Goal: Task Accomplishment & Management: Manage account settings

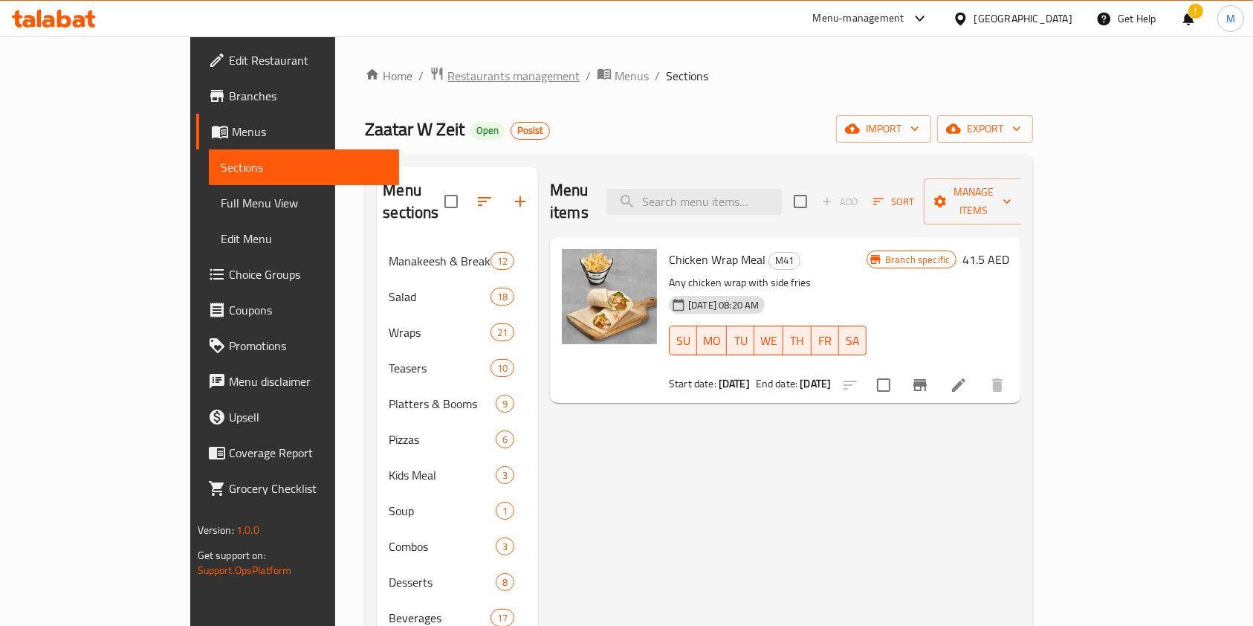
click at [447, 81] on span "Restaurants management" at bounding box center [513, 76] width 132 height 18
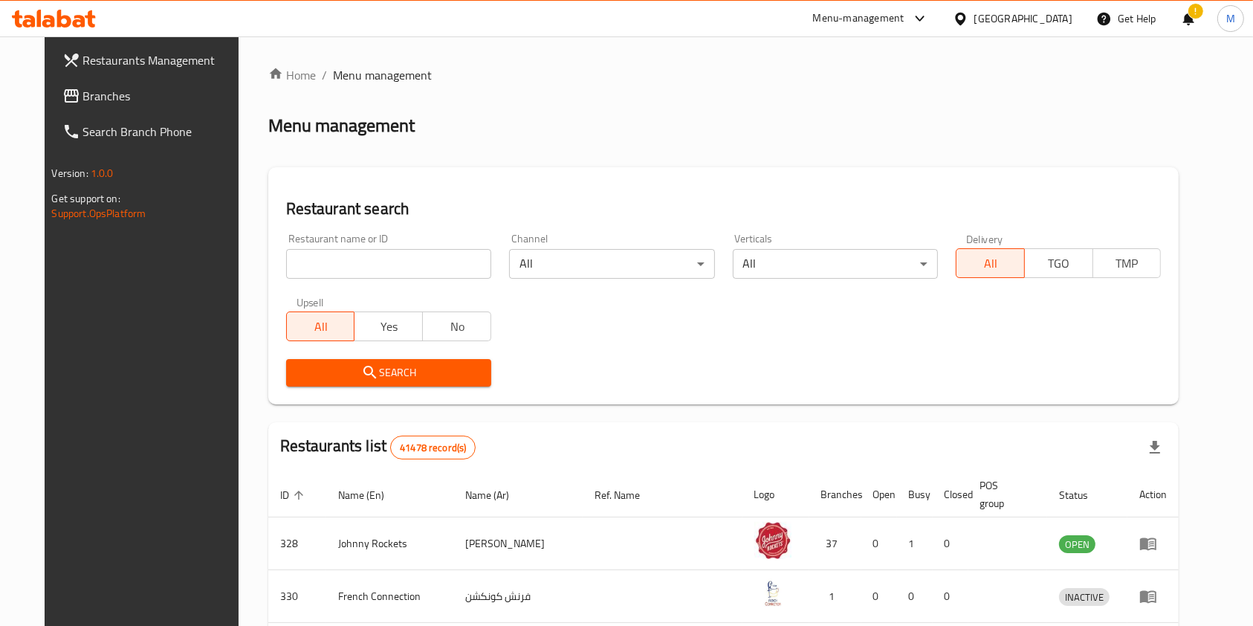
click at [375, 269] on input "search" at bounding box center [388, 264] width 205 height 30
paste input "639077"
type input "639077"
click button "Search" at bounding box center [388, 373] width 205 height 28
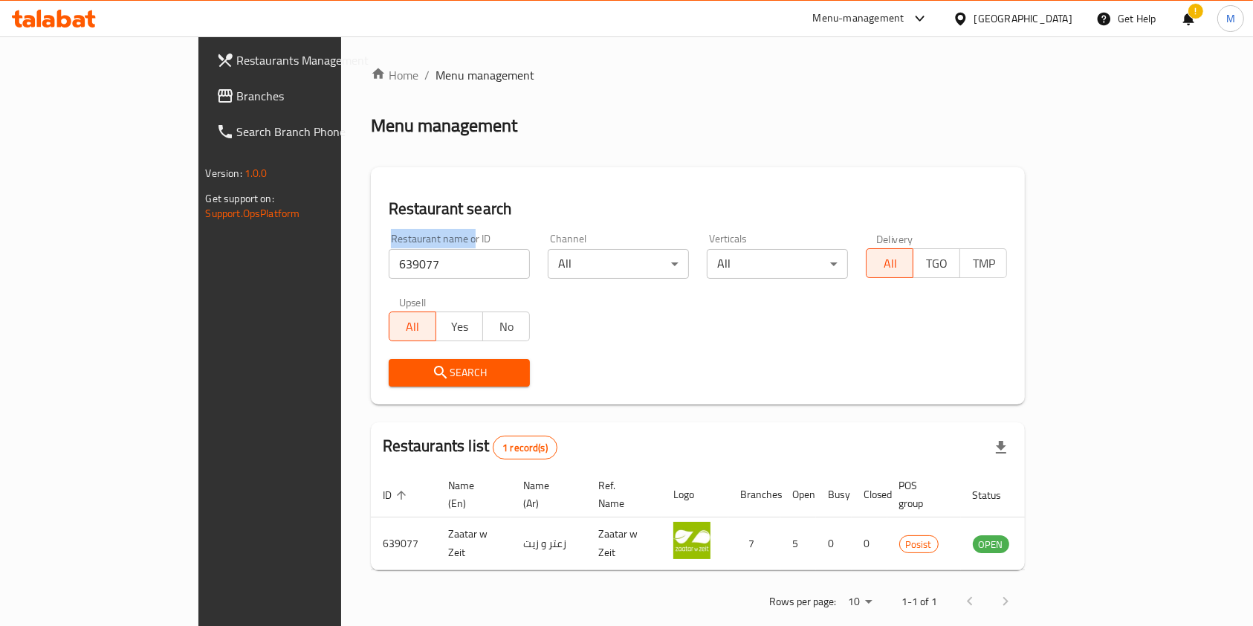
drag, startPoint x: 339, startPoint y: 242, endPoint x: 237, endPoint y: 261, distance: 103.5
click at [341, 259] on div "Home / Menu management Menu management Restaurant search Restaurant name or ID …" at bounding box center [698, 343] width 714 height 614
click at [389, 269] on input "639077" at bounding box center [459, 264] width 141 height 30
drag, startPoint x: 312, startPoint y: 269, endPoint x: 245, endPoint y: 266, distance: 67.7
click at [371, 266] on div "Restaurant search Restaurant name or ID 639077 Restaurant name or ID Channel Al…" at bounding box center [698, 285] width 655 height 237
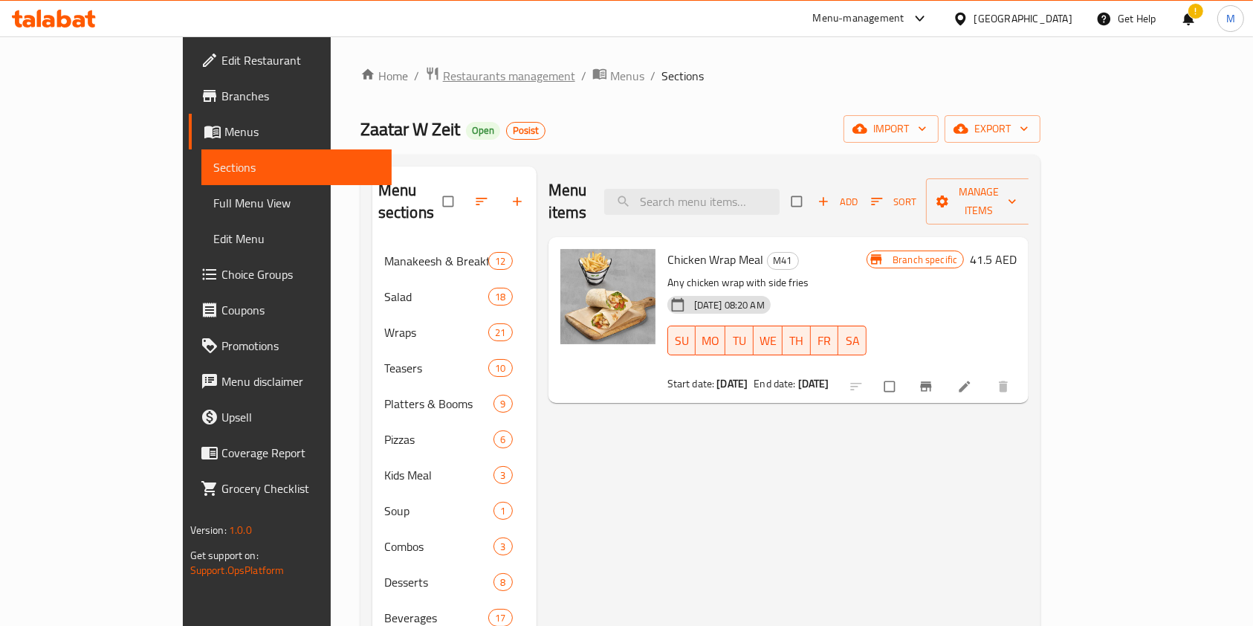
click at [443, 77] on span "Restaurants management" at bounding box center [509, 76] width 132 height 18
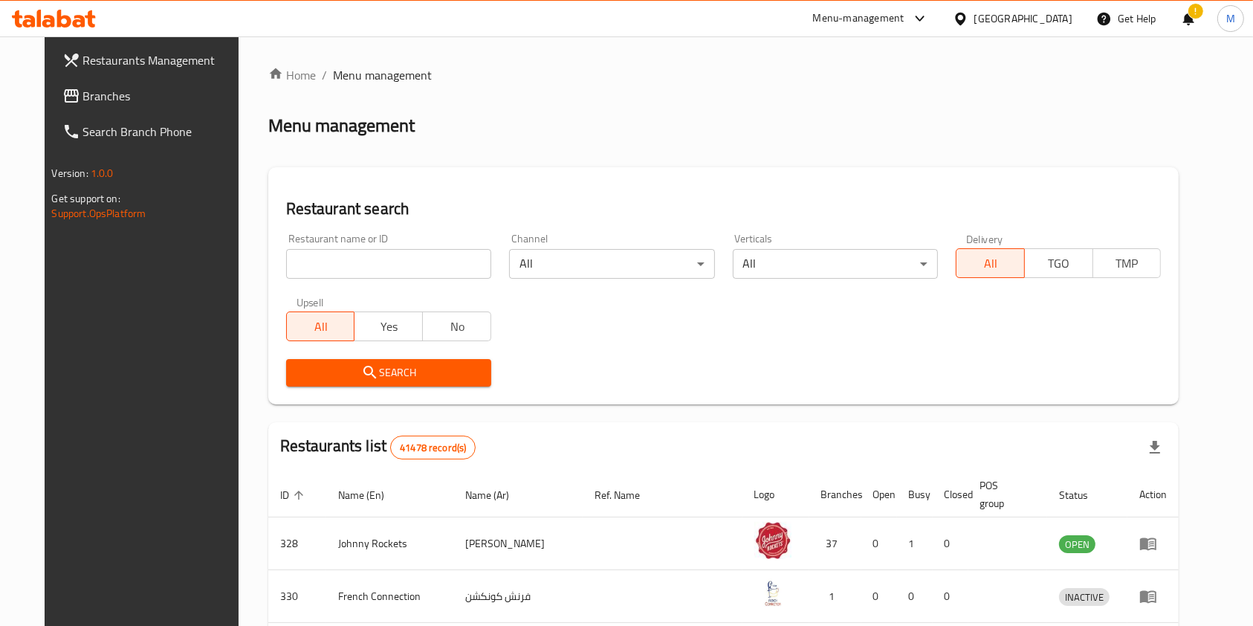
click at [368, 264] on input "search" at bounding box center [388, 264] width 205 height 30
paste input "639077"
type input "639077"
click button "Search" at bounding box center [388, 373] width 205 height 28
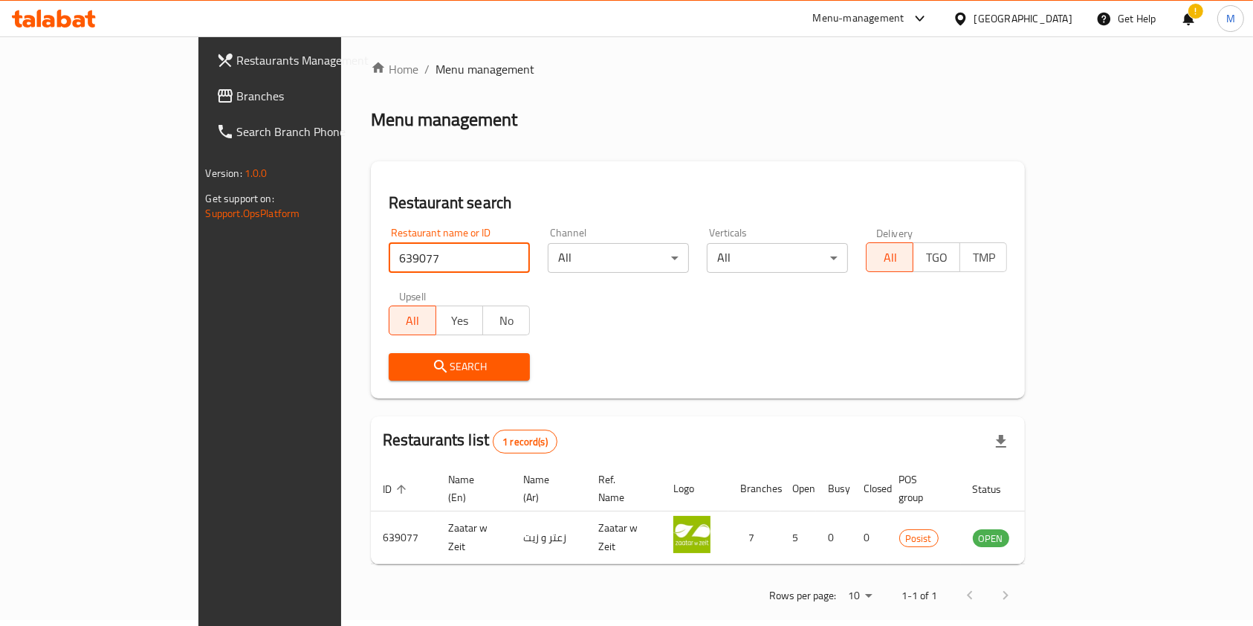
scroll to position [7, 0]
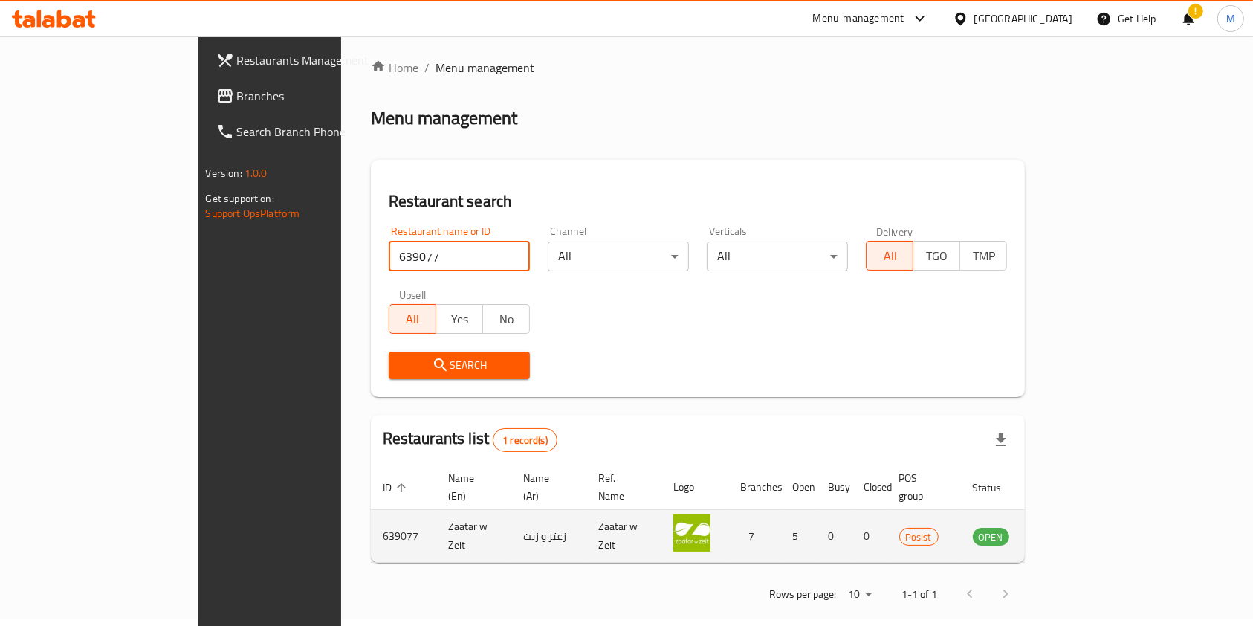
click at [1068, 531] on icon "enhanced table" at bounding box center [1060, 537] width 16 height 13
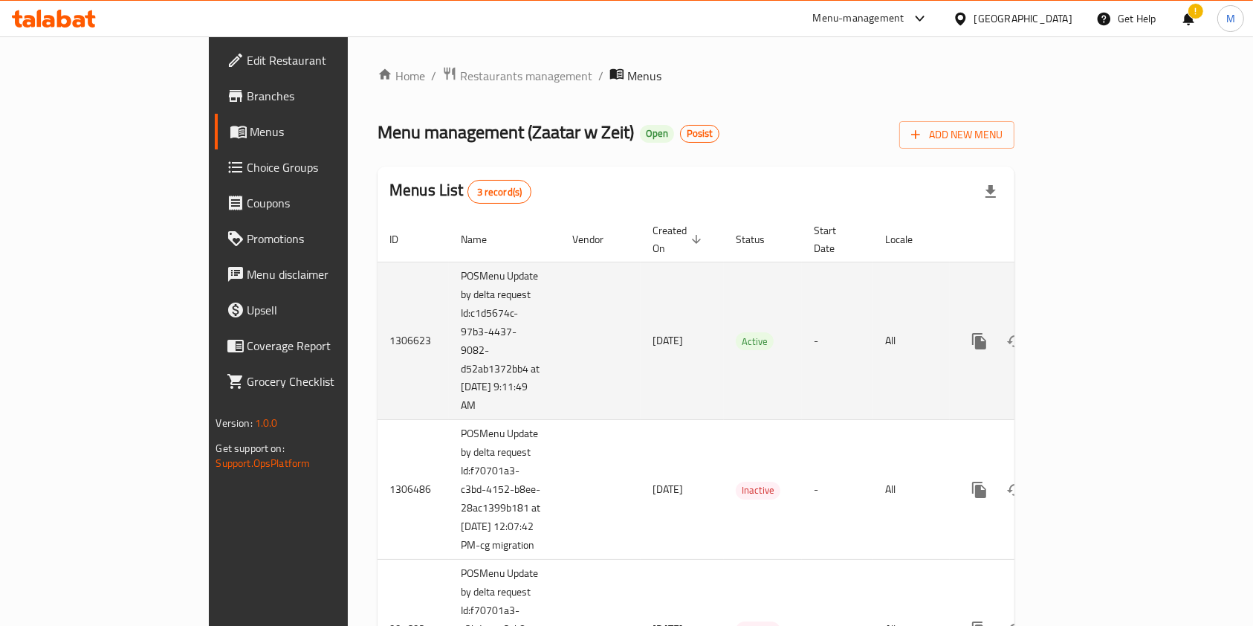
drag, startPoint x: 1212, startPoint y: 312, endPoint x: 1199, endPoint y: 314, distance: 13.5
click at [1116, 313] on td "enhanced table" at bounding box center [1033, 341] width 167 height 158
click at [1105, 323] on link "enhanced table" at bounding box center [1087, 341] width 36 height 36
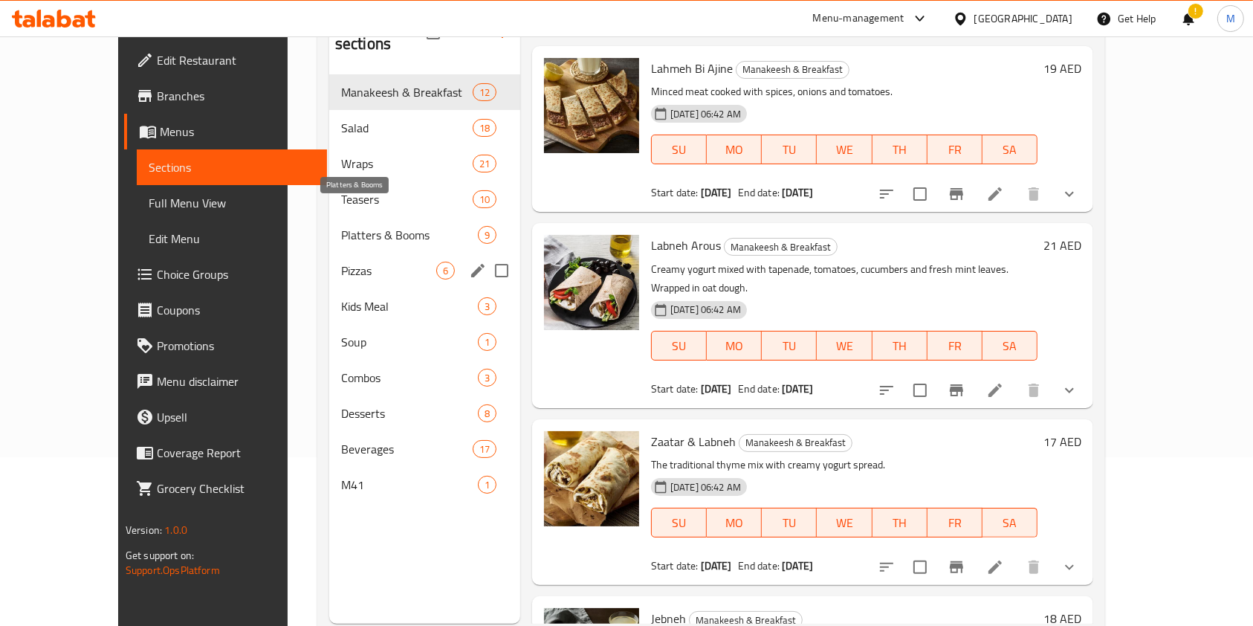
scroll to position [208, 0]
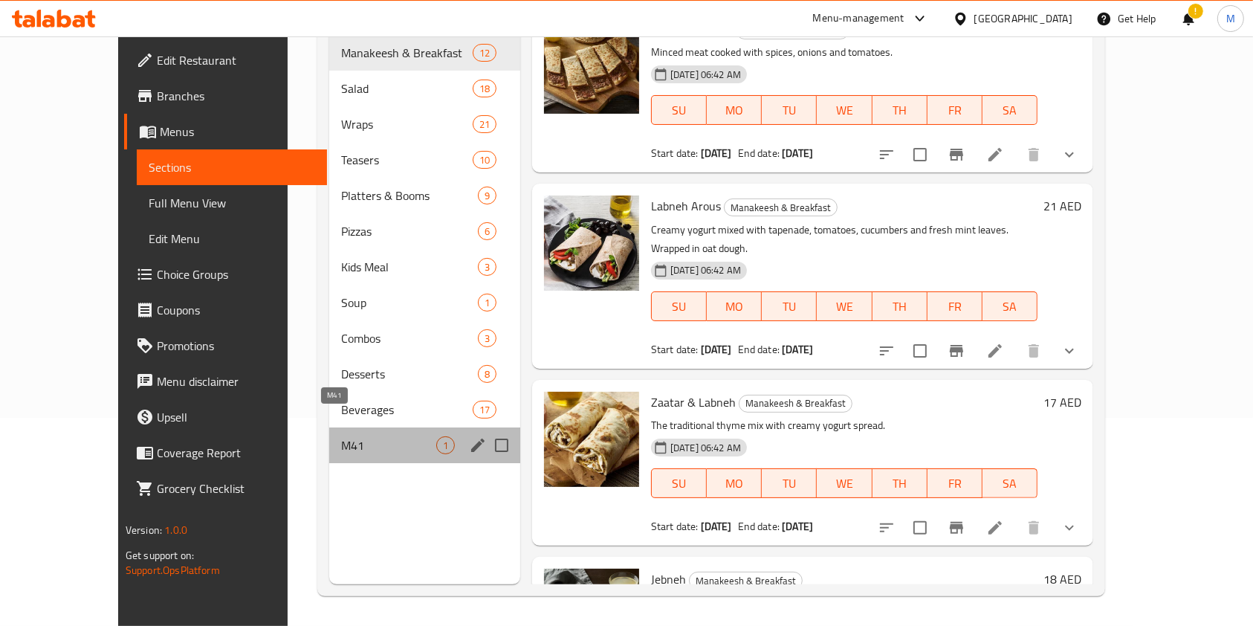
click at [341, 436] on span "M41" at bounding box center [388, 445] width 95 height 18
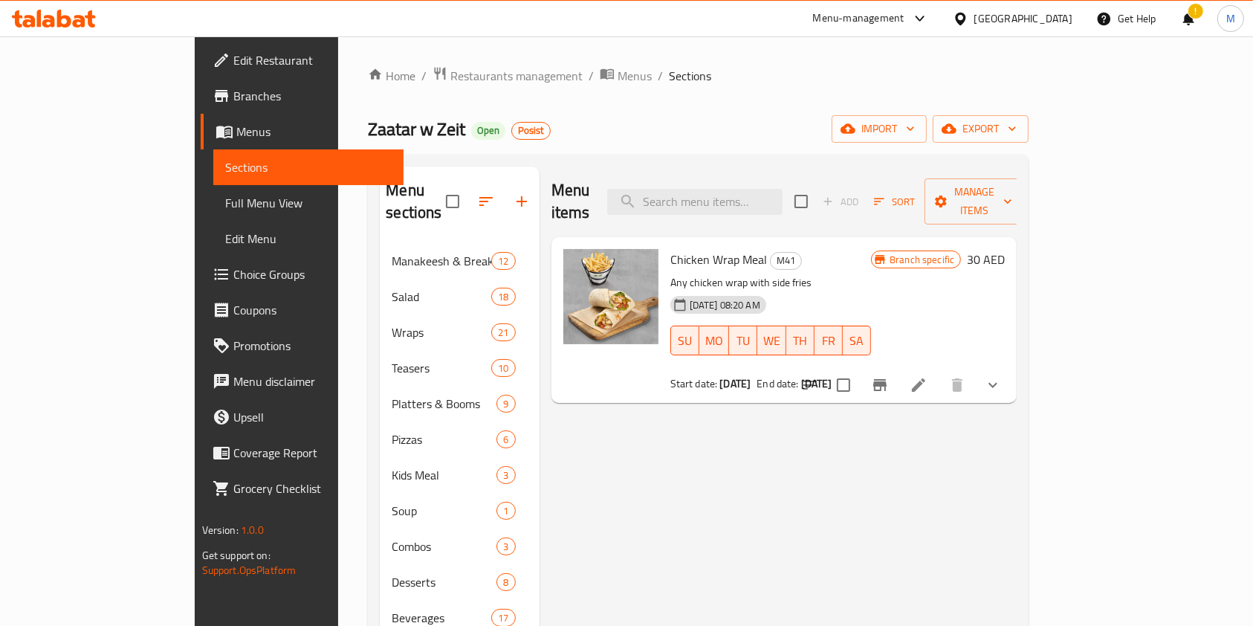
click at [887, 379] on icon "Branch-specific-item" at bounding box center [879, 385] width 13 height 12
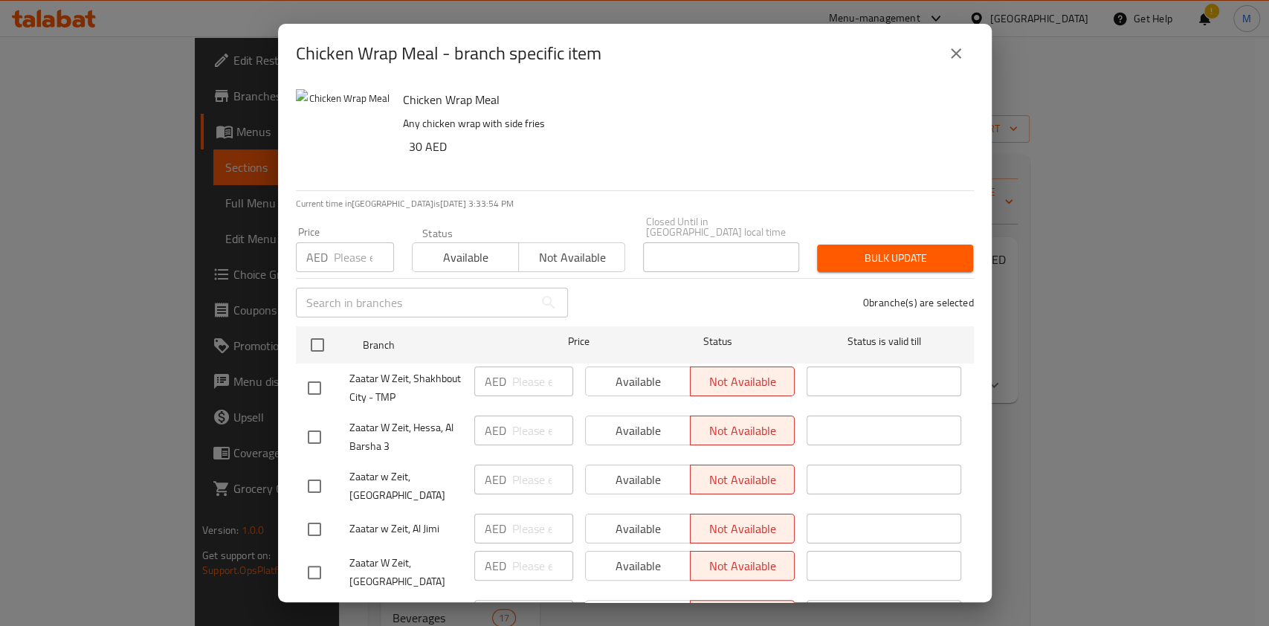
click at [964, 51] on button "close" at bounding box center [956, 54] width 36 height 36
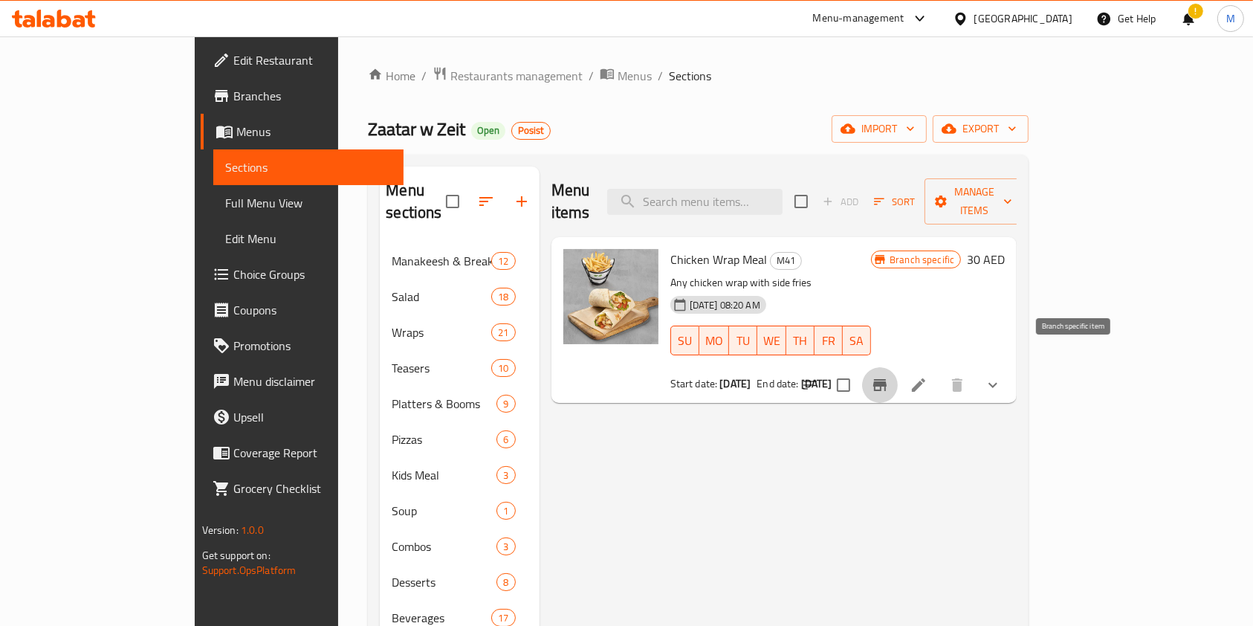
click at [887, 379] on icon "Branch-specific-item" at bounding box center [879, 385] width 13 height 12
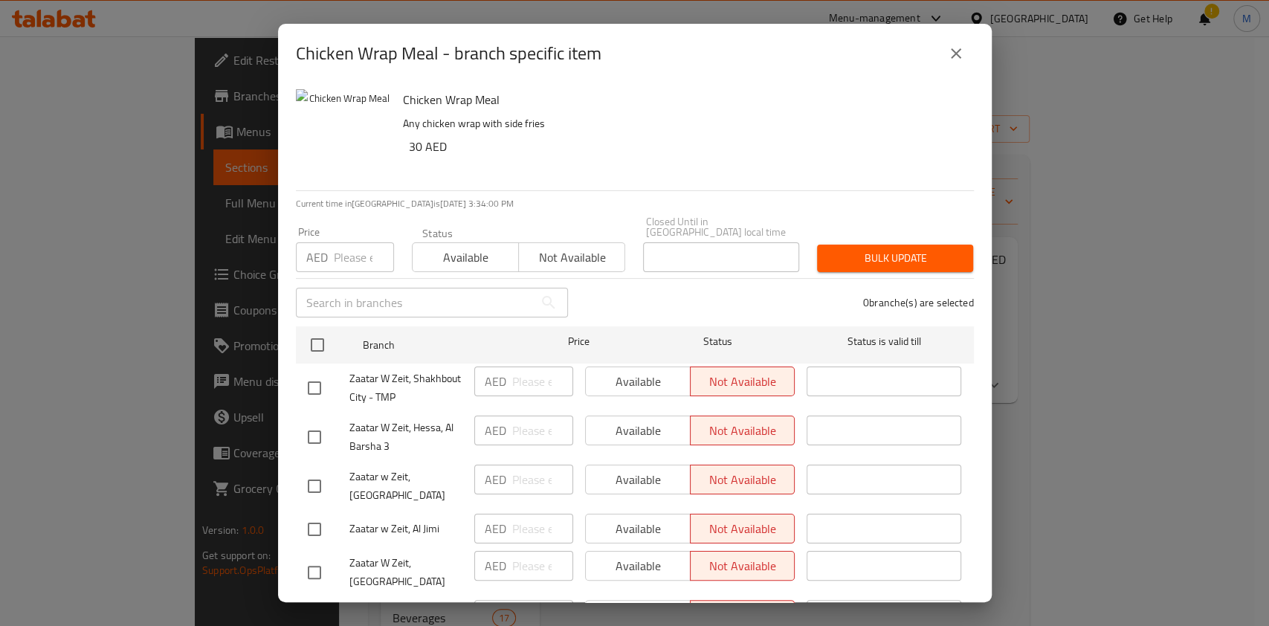
click at [351, 254] on input "number" at bounding box center [364, 257] width 60 height 30
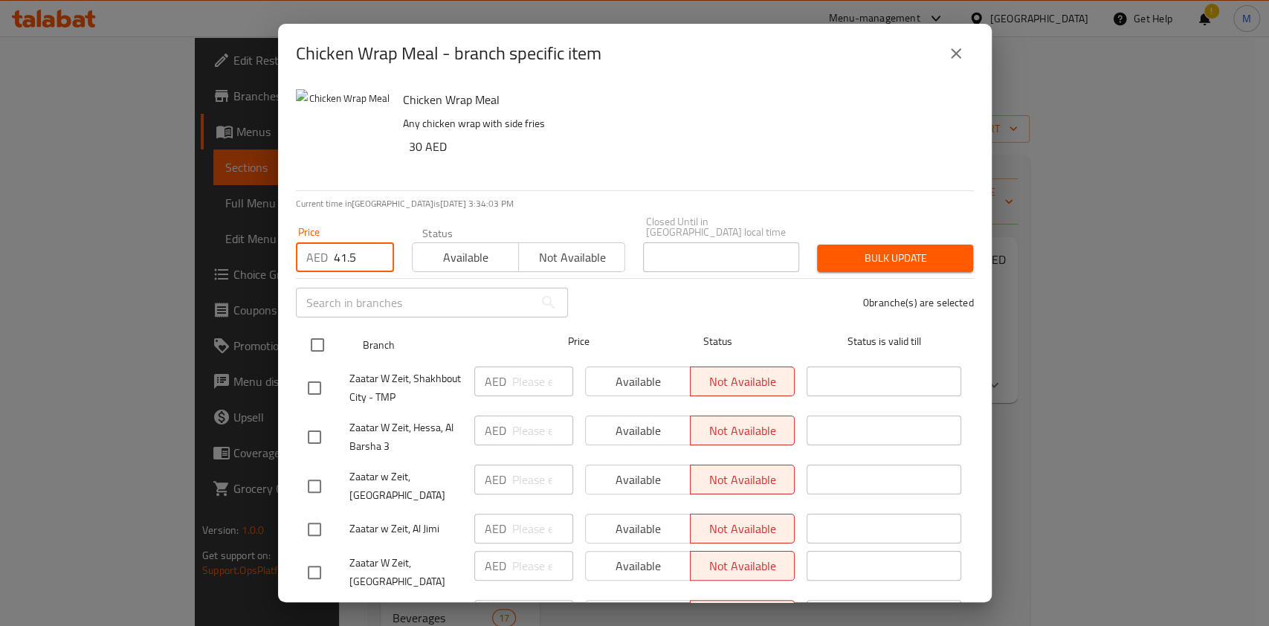
type input "41.5"
click at [309, 352] on input "checkbox" at bounding box center [317, 344] width 31 height 31
checkbox input "true"
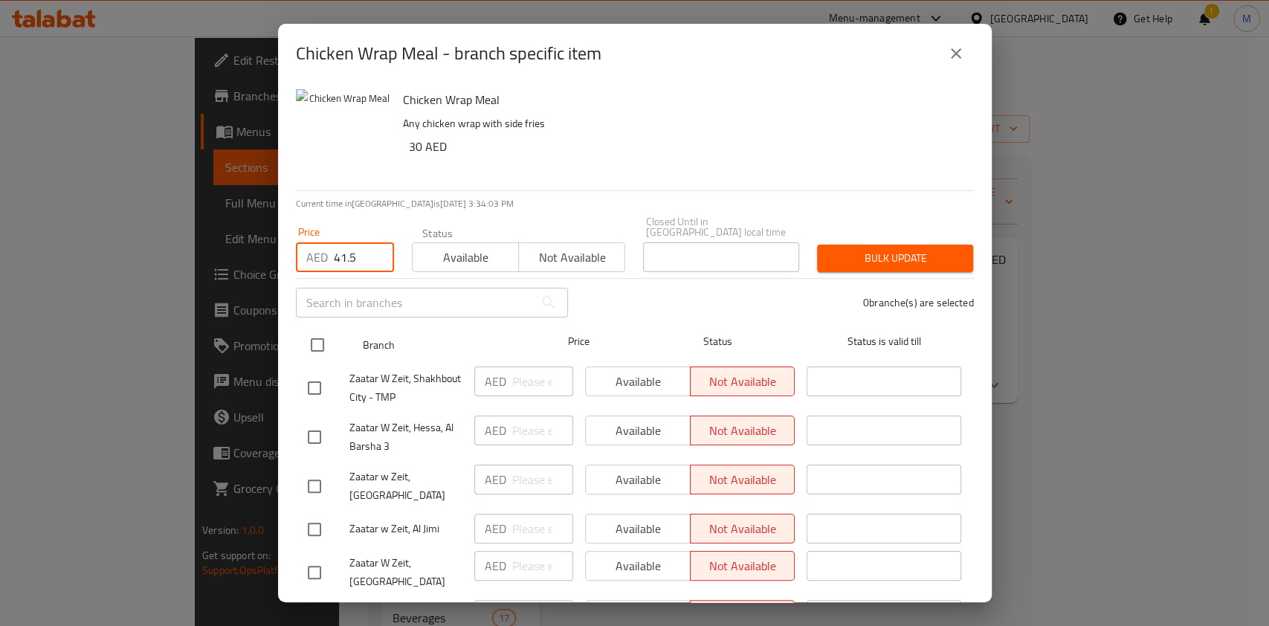
checkbox input "true"
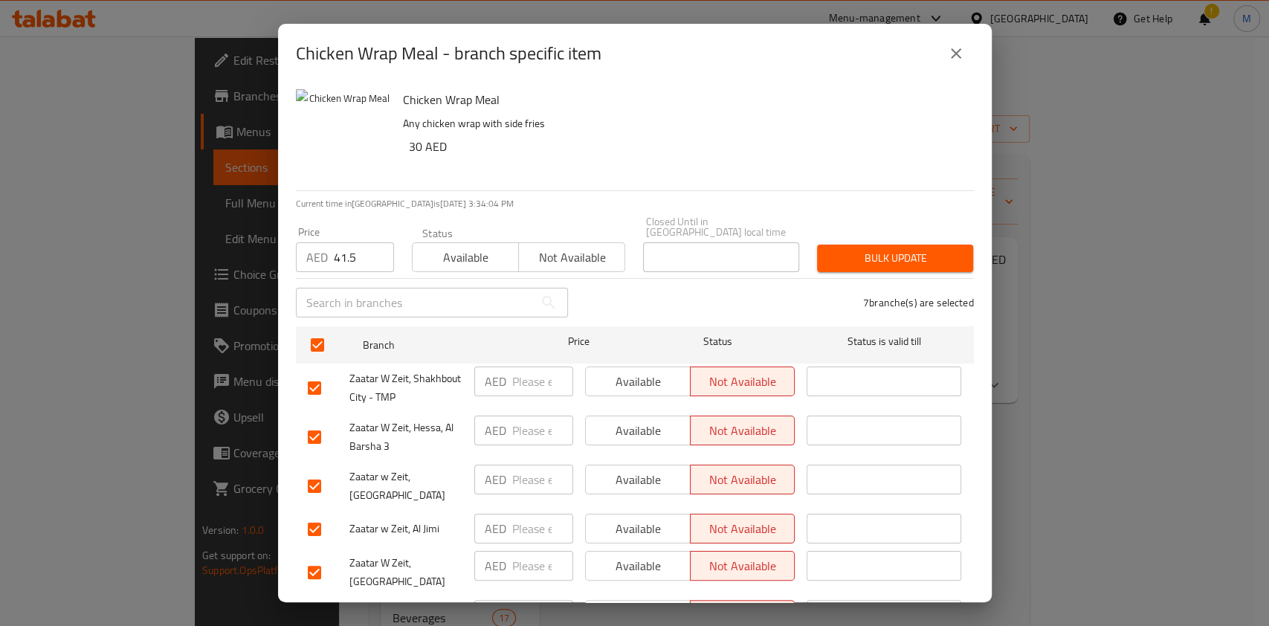
click at [829, 259] on span "Bulk update" at bounding box center [895, 258] width 132 height 19
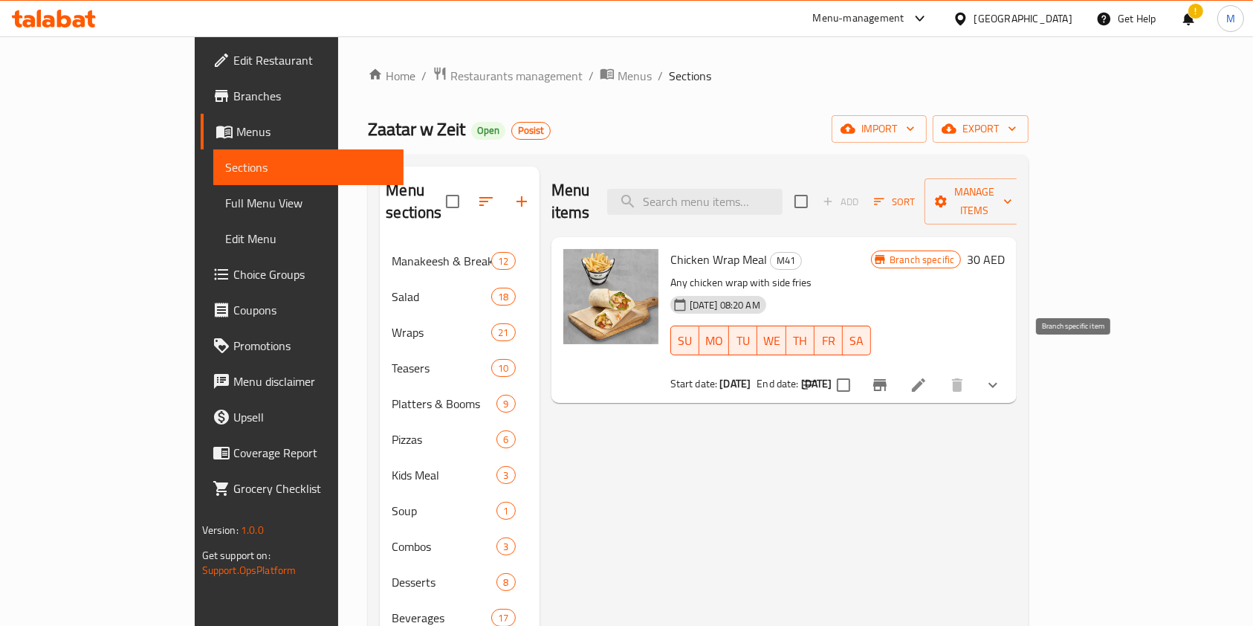
click at [898, 367] on button "Branch-specific-item" at bounding box center [880, 385] width 36 height 36
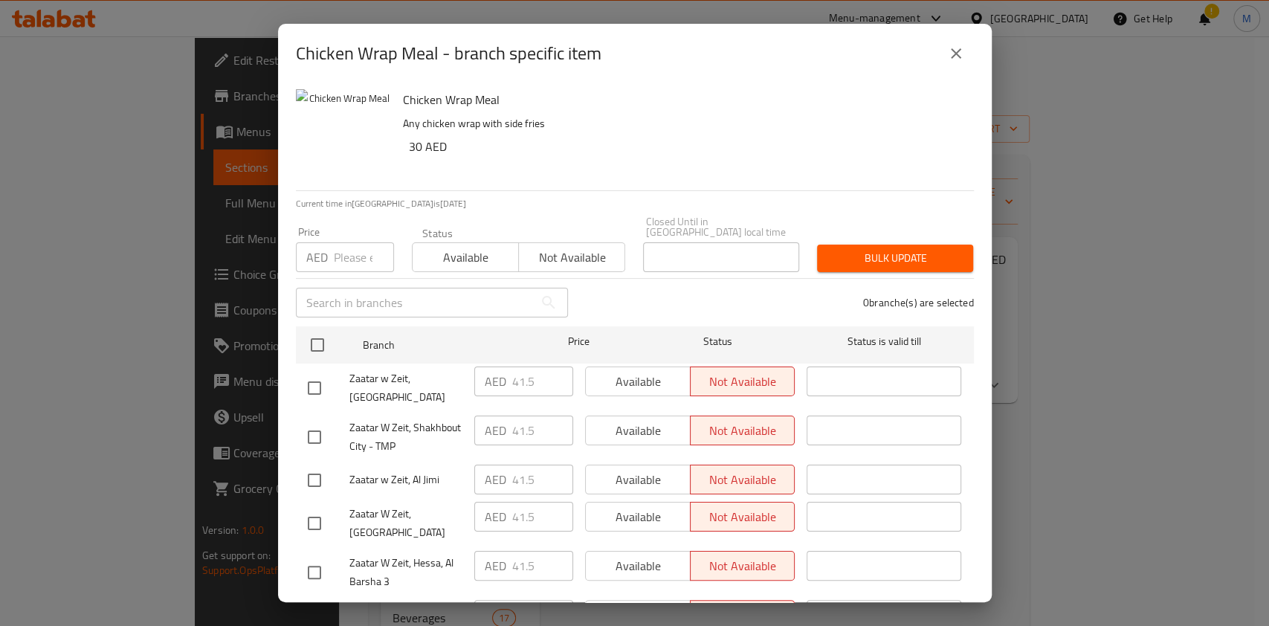
click at [951, 68] on button "close" at bounding box center [956, 54] width 36 height 36
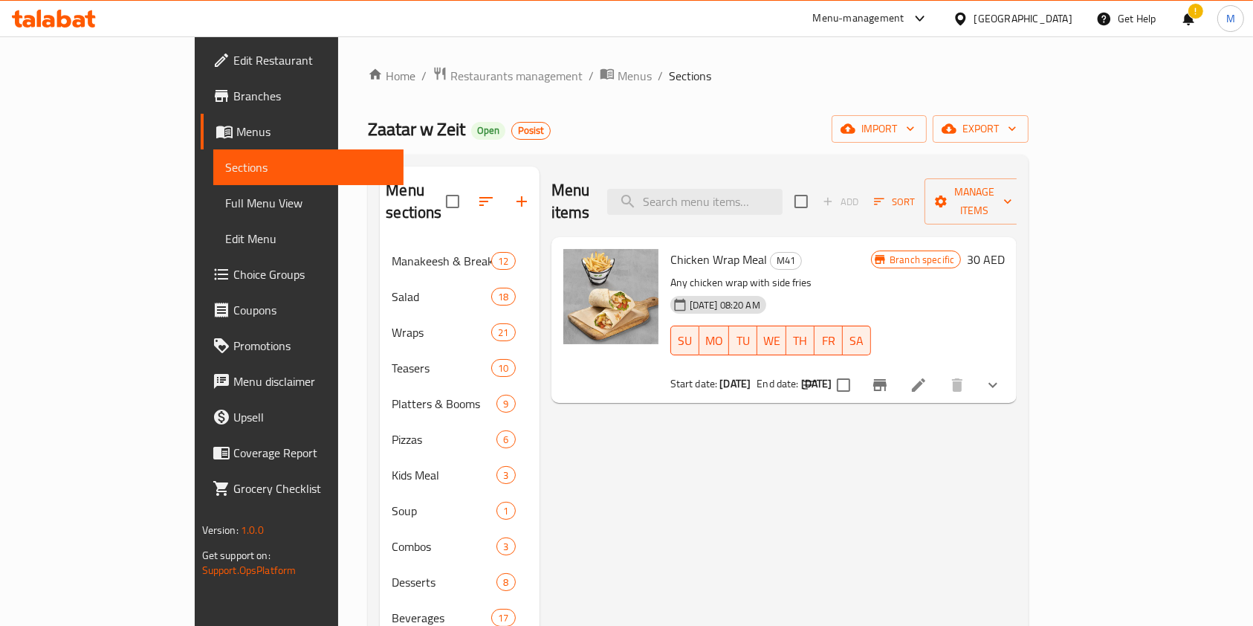
click at [925, 378] on icon at bounding box center [918, 384] width 13 height 13
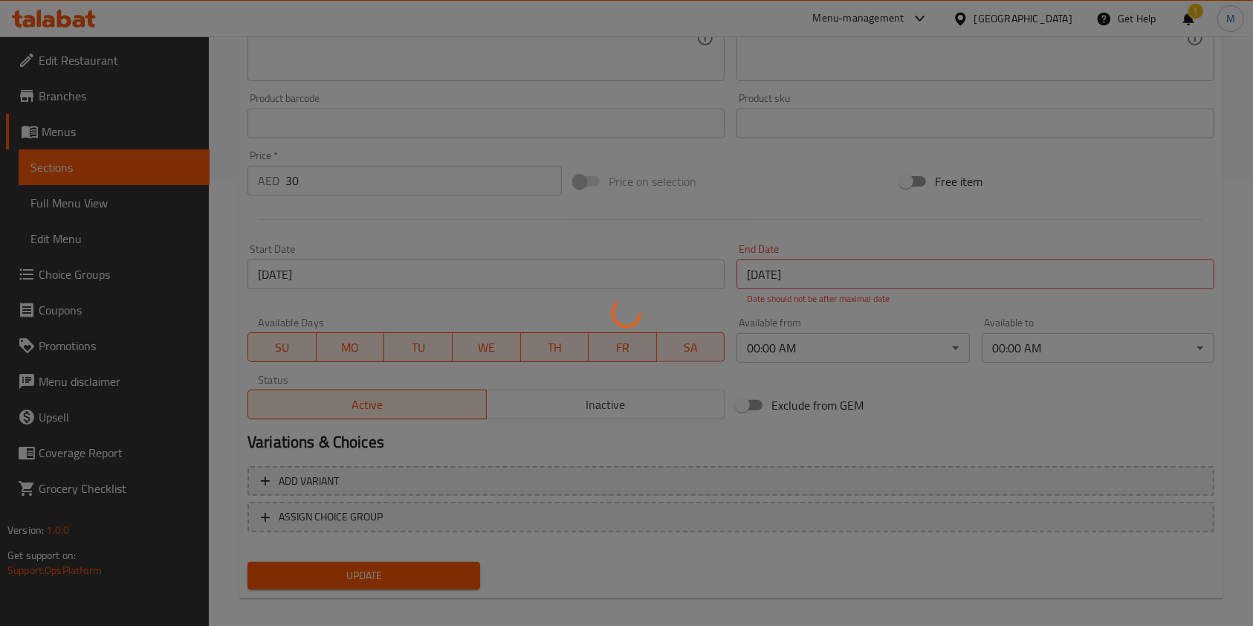
scroll to position [462, 0]
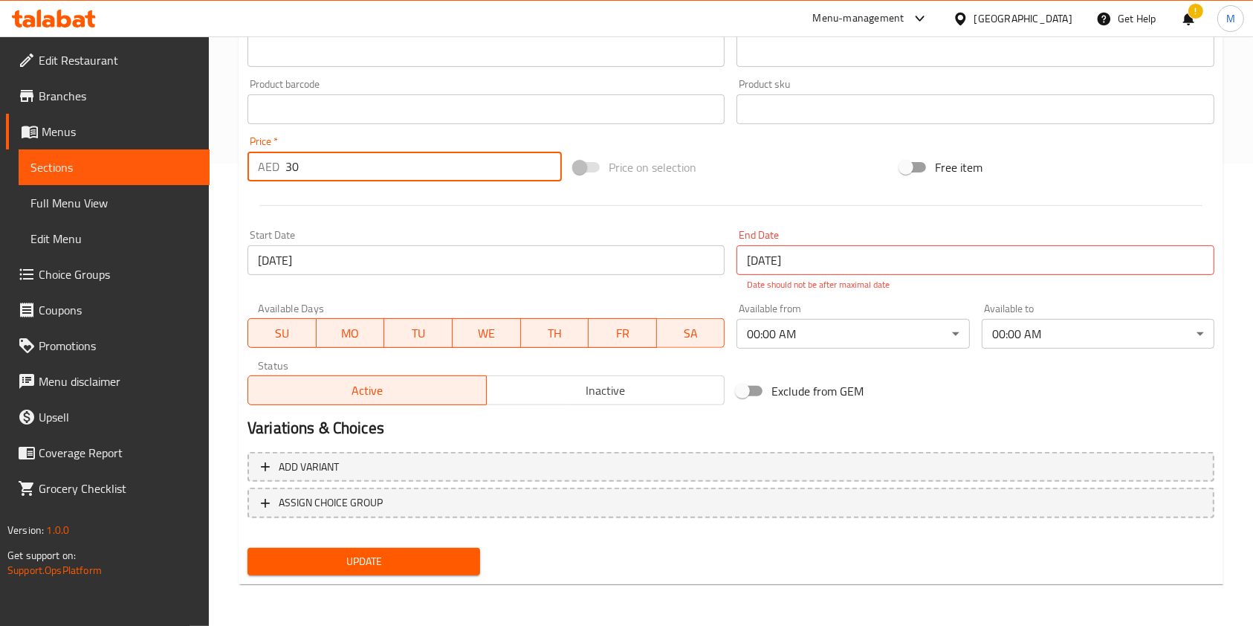
drag, startPoint x: 353, startPoint y: 164, endPoint x: 377, endPoint y: 126, distance: 44.1
click at [377, 126] on div "Change Image Size: 1200 x 800 px / Image formats: jpg, png / 5MB Max. Item name…" at bounding box center [731, 71] width 979 height 679
type input "3"
type input "41.5"
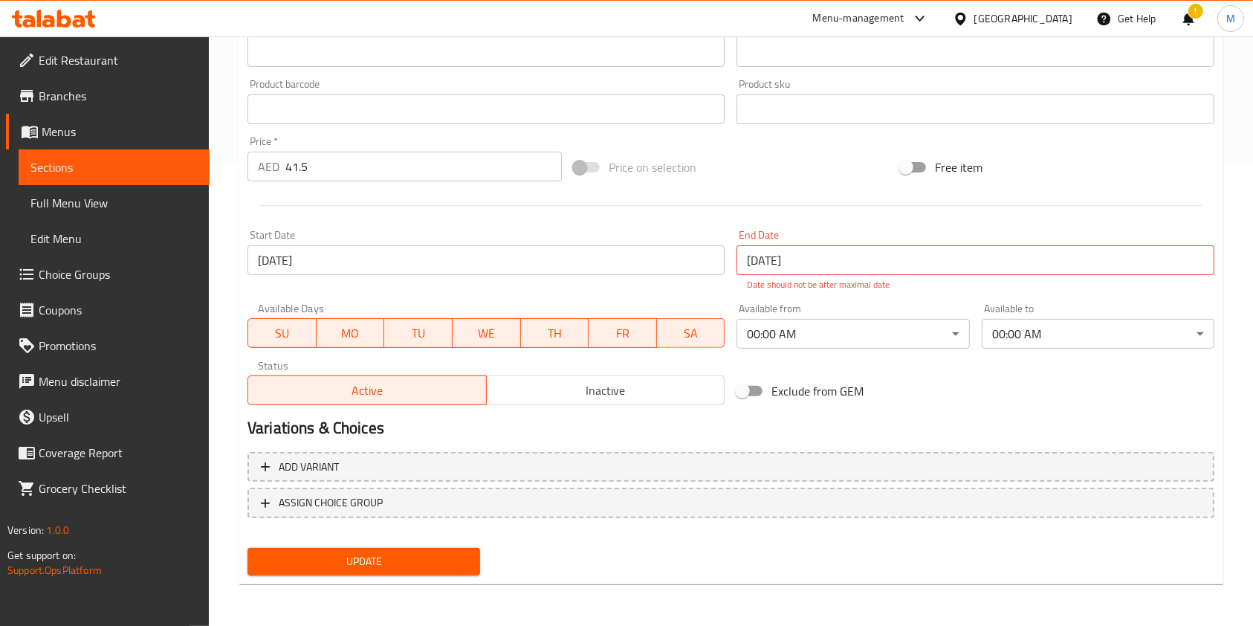
click at [491, 219] on div at bounding box center [731, 205] width 979 height 36
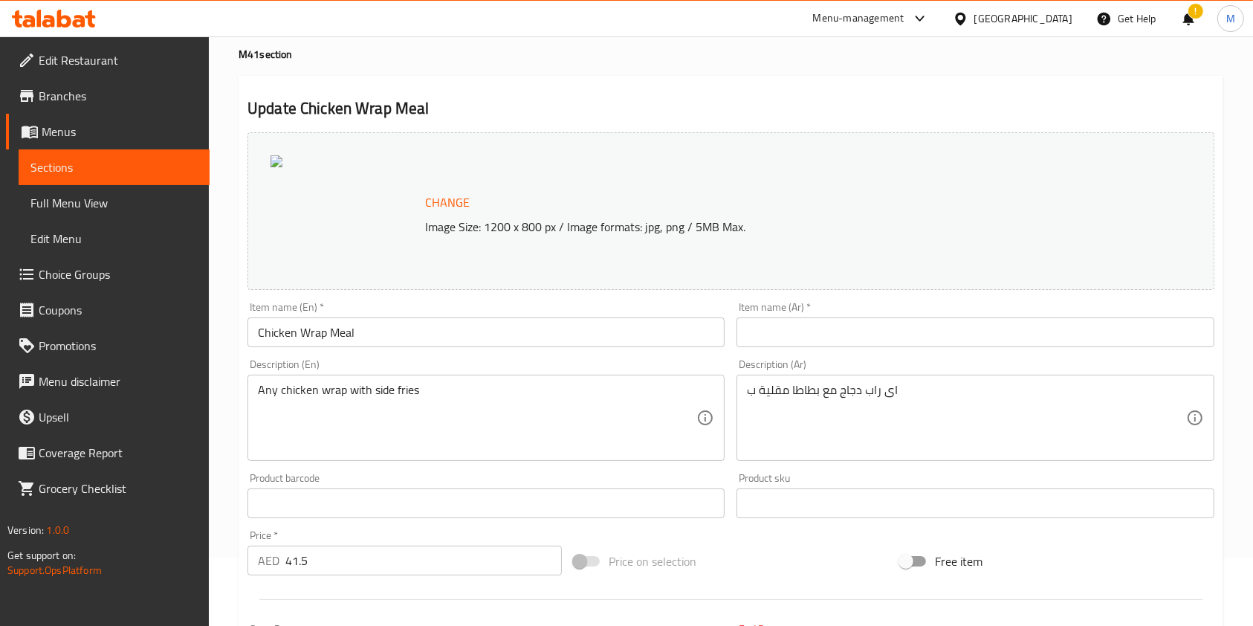
scroll to position [99, 0]
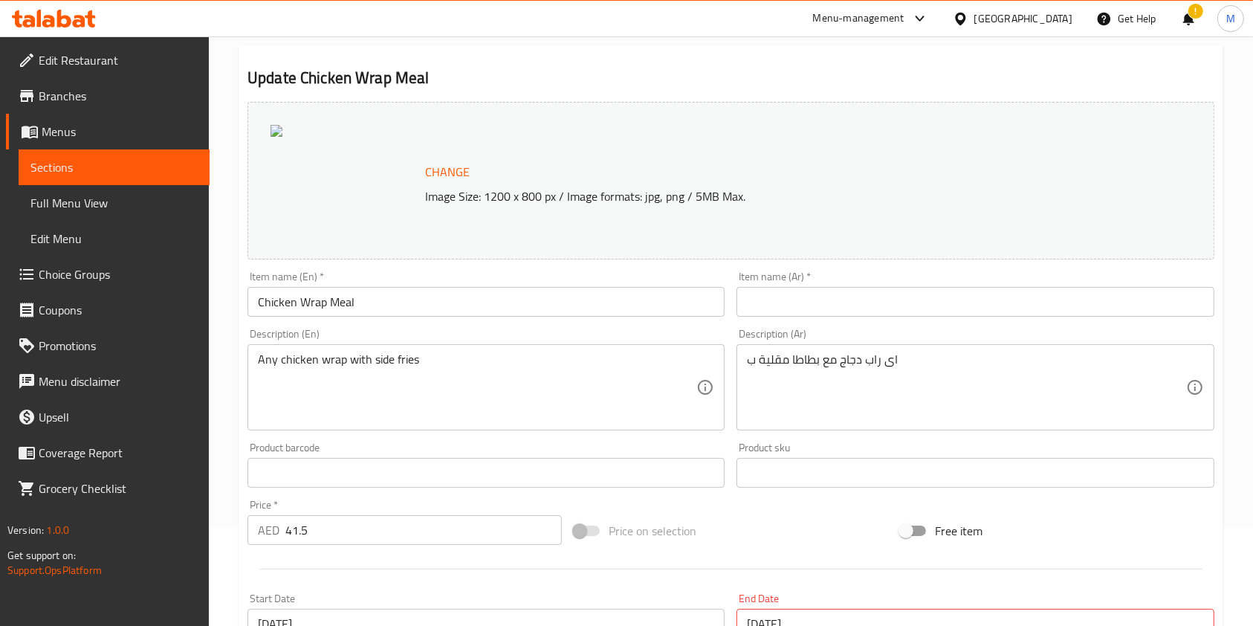
click at [410, 300] on input "Chicken Wrap Meal" at bounding box center [486, 302] width 477 height 30
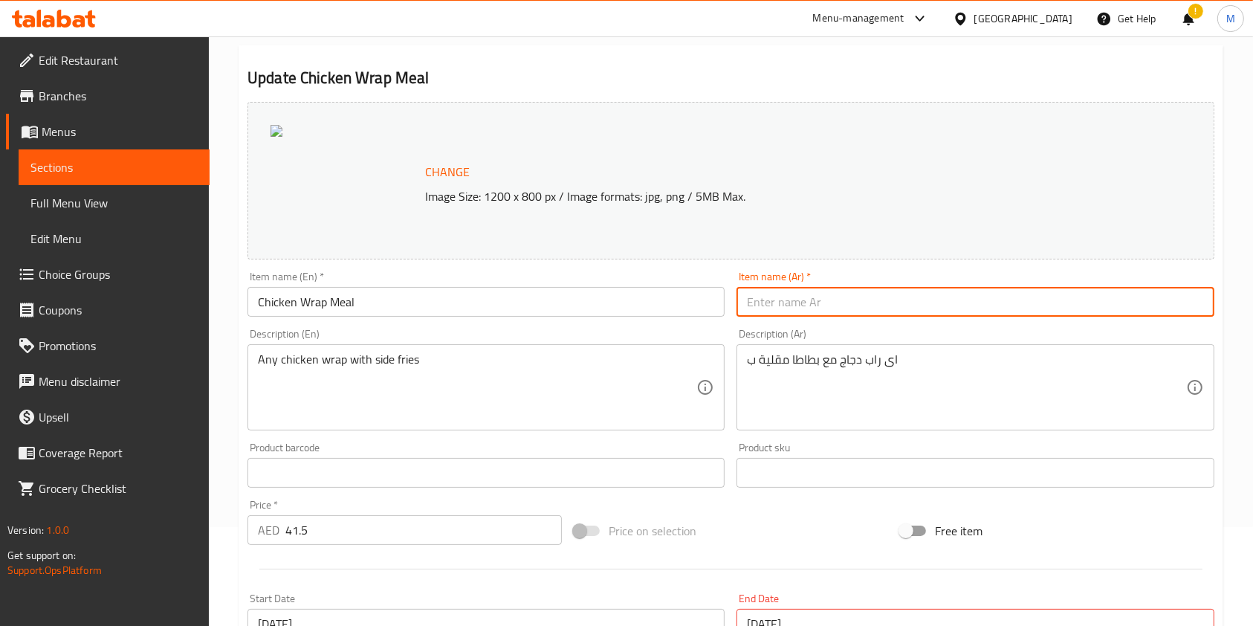
click at [830, 300] on input "text" at bounding box center [975, 302] width 477 height 30
paste input "وجبة راب دجاج"
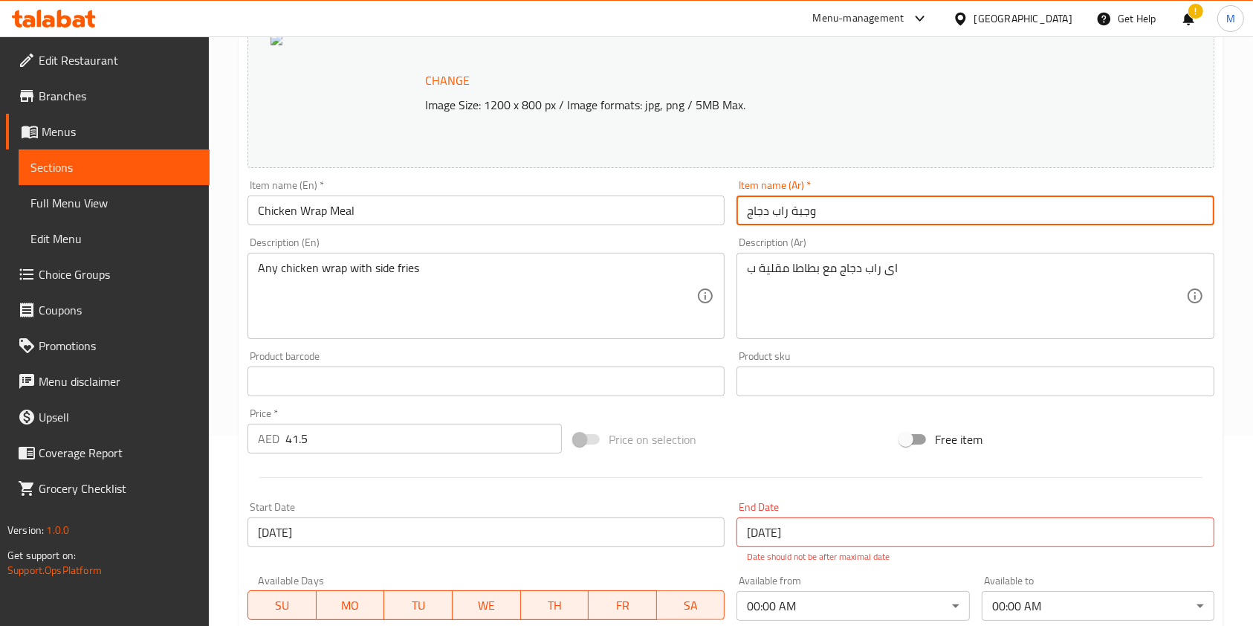
scroll to position [462, 0]
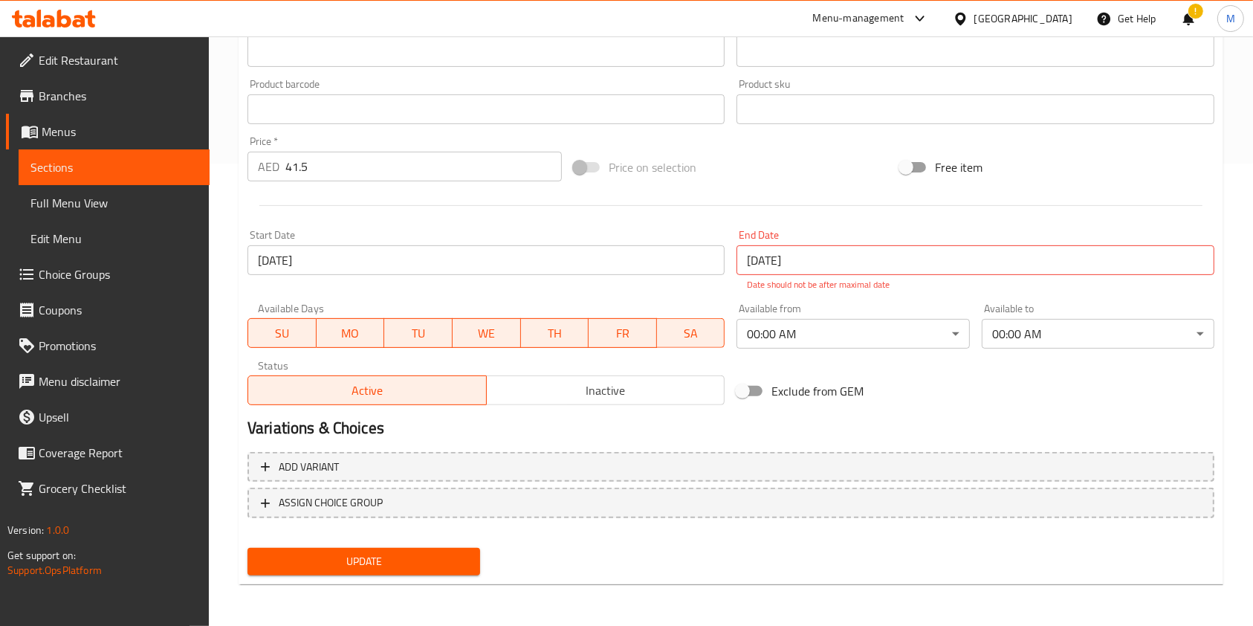
type input "وجبة راب دجاج"
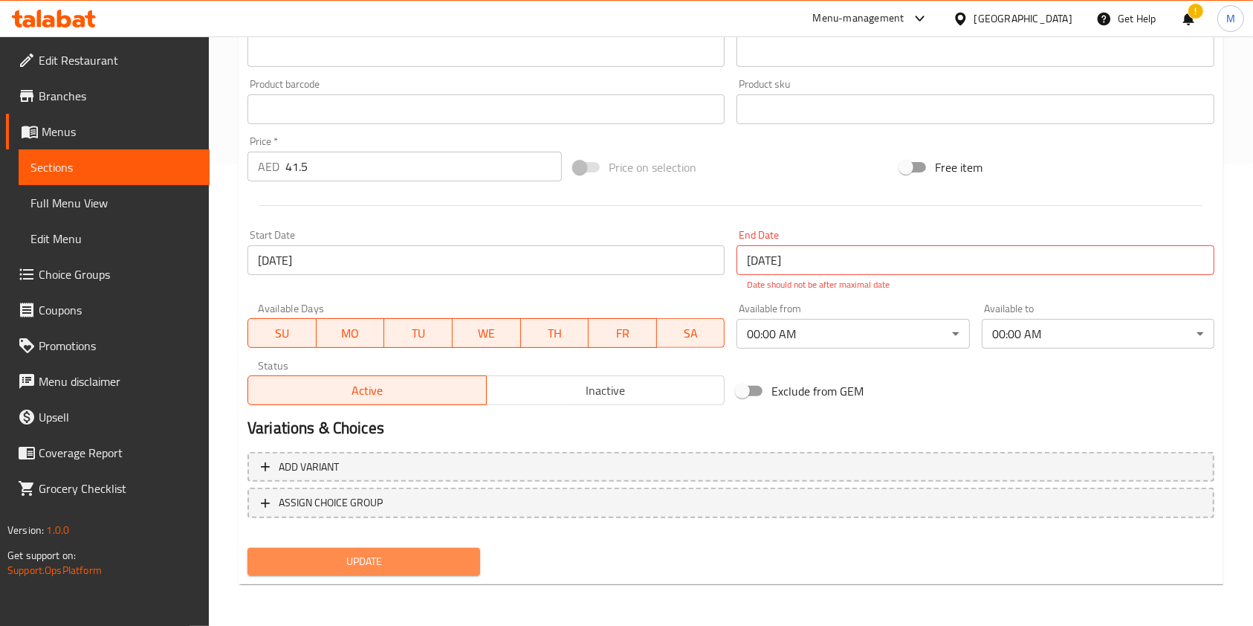
click at [444, 557] on span "Update" at bounding box center [363, 561] width 209 height 19
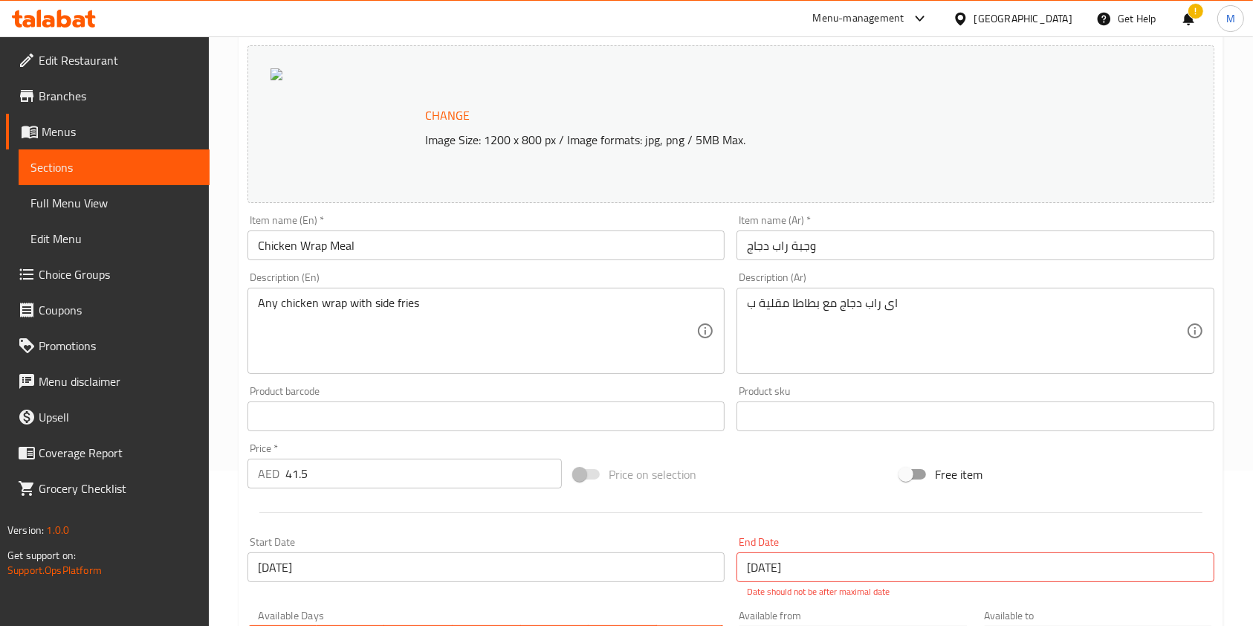
scroll to position [0, 0]
